Goal: Task Accomplishment & Management: Use online tool/utility

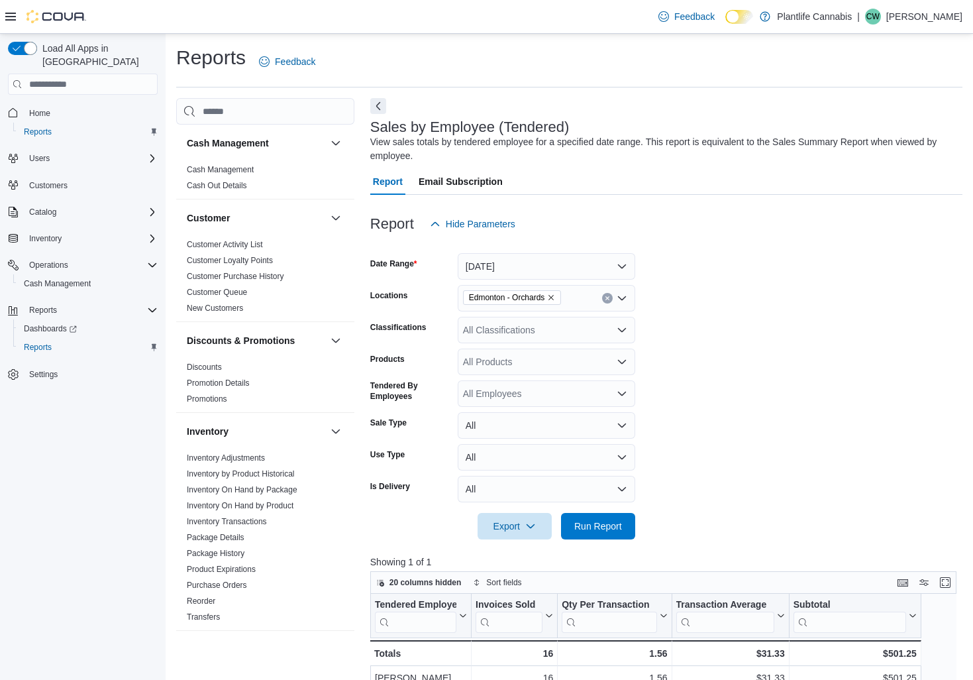
scroll to position [140, 0]
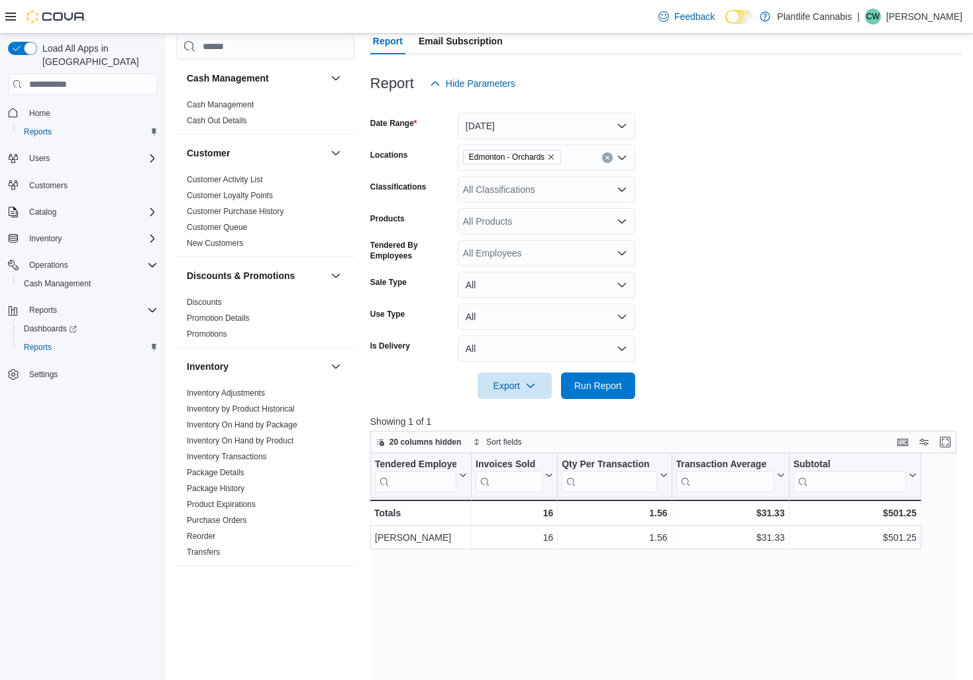
click at [707, 341] on form "Date Range [DATE] Locations [GEOGRAPHIC_DATA] - Orchards Classifications All Cl…" at bounding box center [666, 248] width 592 height 302
drag, startPoint x: 615, startPoint y: 388, endPoint x: 673, endPoint y: 376, distance: 58.7
click at [615, 388] on span "Run Report" at bounding box center [598, 385] width 48 height 13
click at [539, 189] on div "All Classifications" at bounding box center [547, 189] width 178 height 26
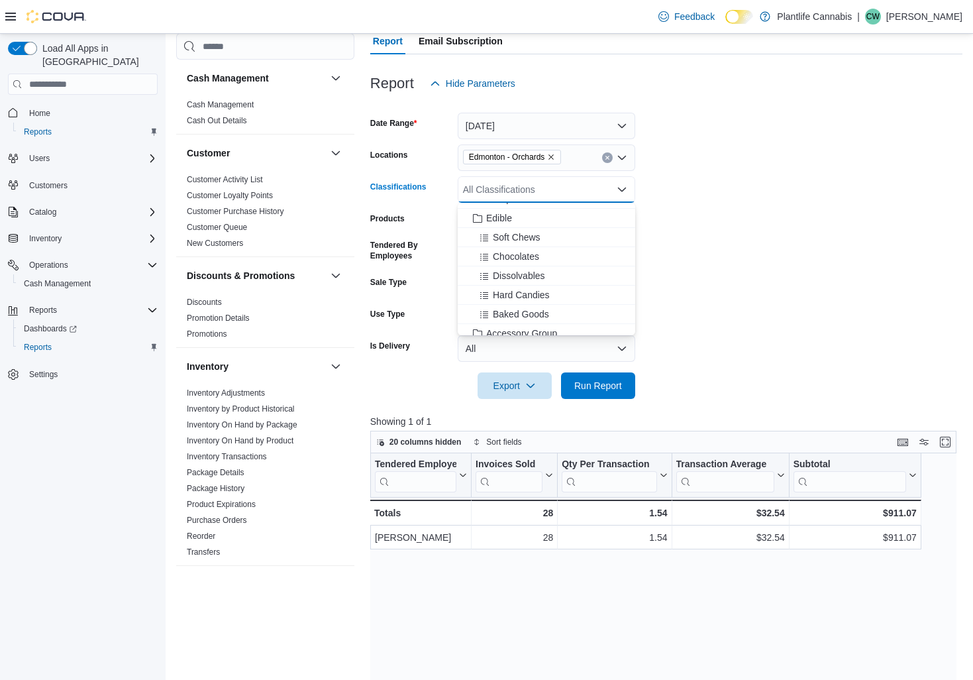
scroll to position [85, 0]
click at [522, 322] on span "Accessory Group" at bounding box center [521, 318] width 71 height 13
click at [670, 305] on form "Date Range [DATE] Locations [GEOGRAPHIC_DATA] - [GEOGRAPHIC_DATA] Classificatio…" at bounding box center [666, 248] width 592 height 302
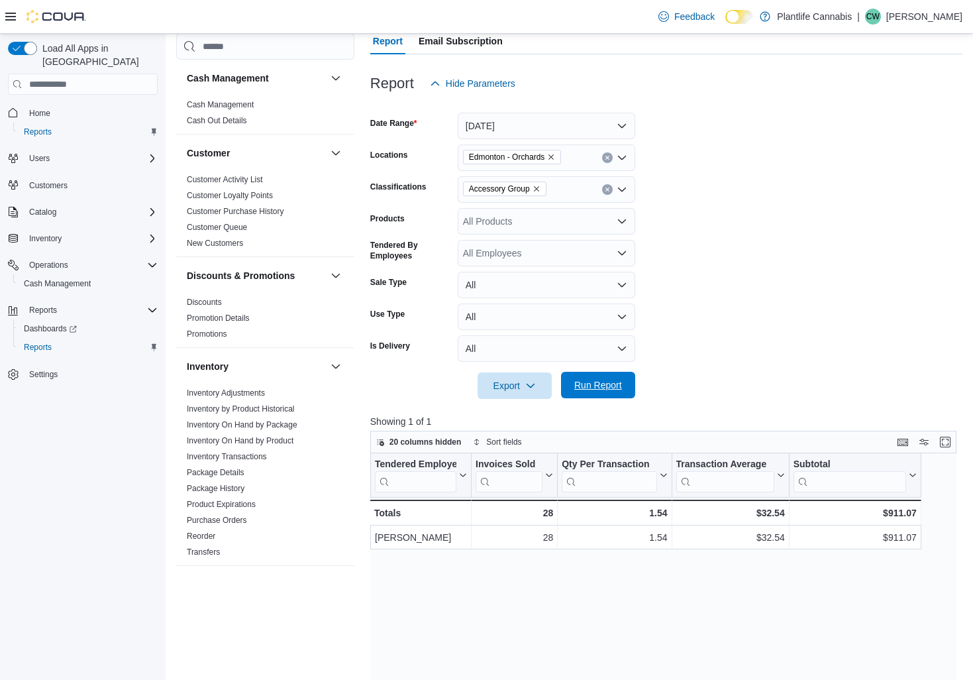
click at [608, 392] on span "Run Report" at bounding box center [598, 385] width 58 height 26
click at [607, 191] on icon "Clear input" at bounding box center [607, 189] width 5 height 5
click at [607, 191] on div "Accessory Group" at bounding box center [547, 189] width 178 height 26
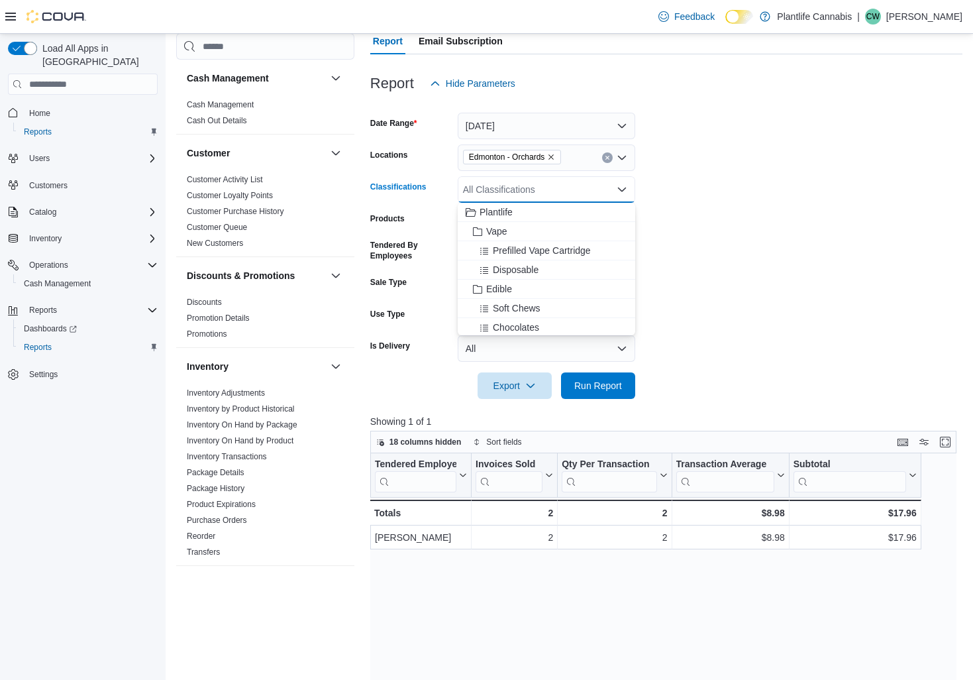
click at [792, 314] on form "Date Range [DATE] Locations [GEOGRAPHIC_DATA] - [GEOGRAPHIC_DATA] Classificatio…" at bounding box center [666, 248] width 592 height 302
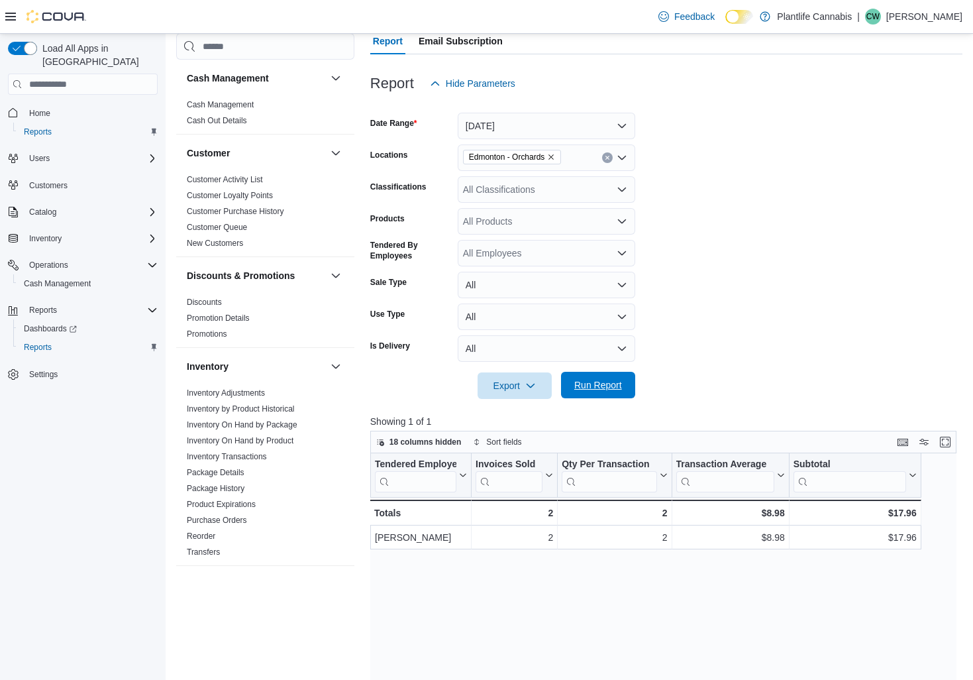
click at [613, 391] on span "Run Report" at bounding box center [598, 384] width 48 height 13
